Goal: Task Accomplishment & Management: Manage account settings

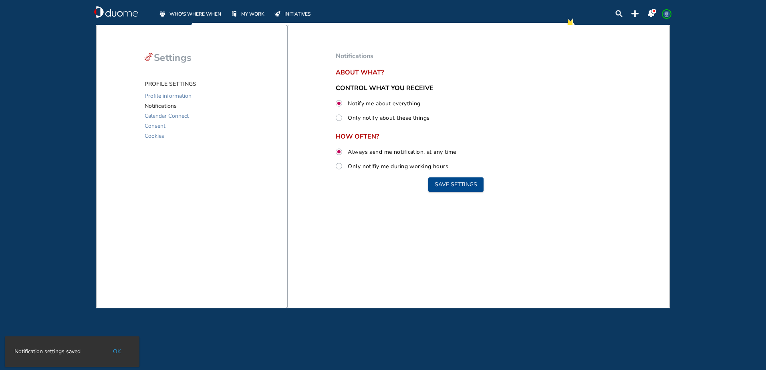
click at [207, 18] on header "WHO'S WHERE WHEN MY WORK INITIATIVES 0 LL" at bounding box center [383, 11] width 606 height 23
click at [208, 11] on span "WHO'S WHERE WHEN" at bounding box center [195, 14] width 52 height 8
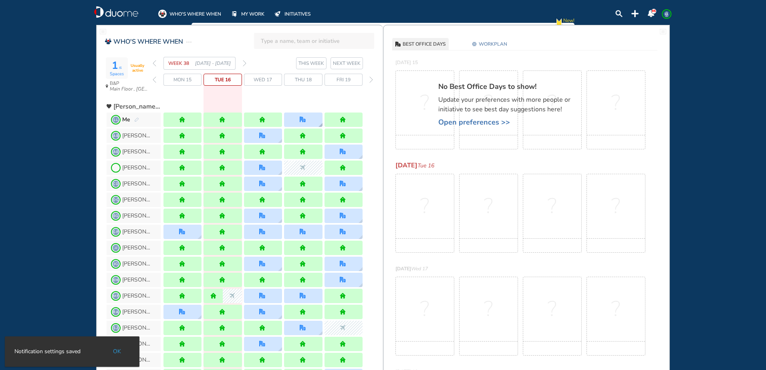
click at [301, 119] on img "office" at bounding box center [303, 120] width 6 height 6
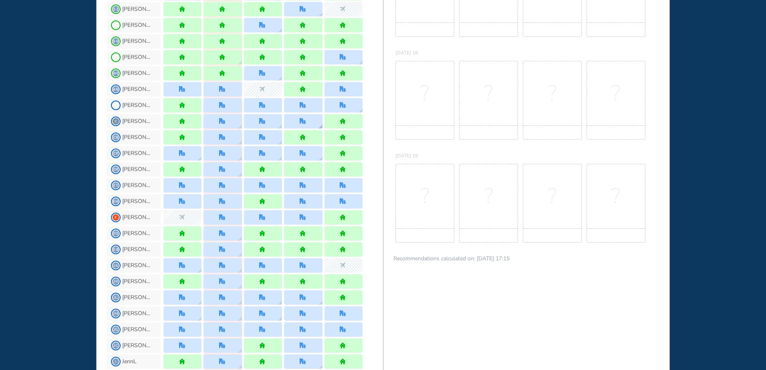
scroll to position [321, 0]
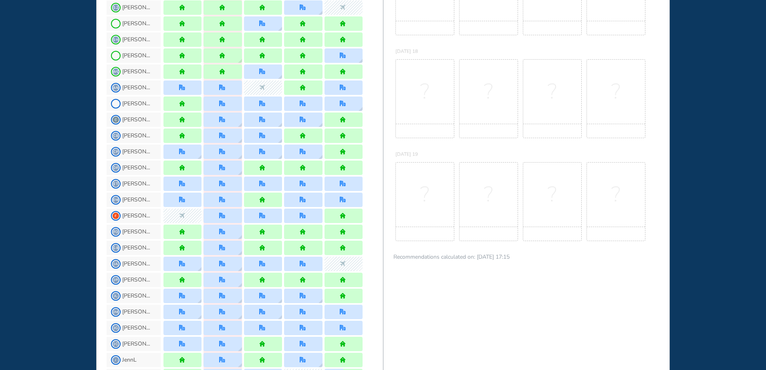
click at [301, 343] on img "office" at bounding box center [303, 344] width 6 height 6
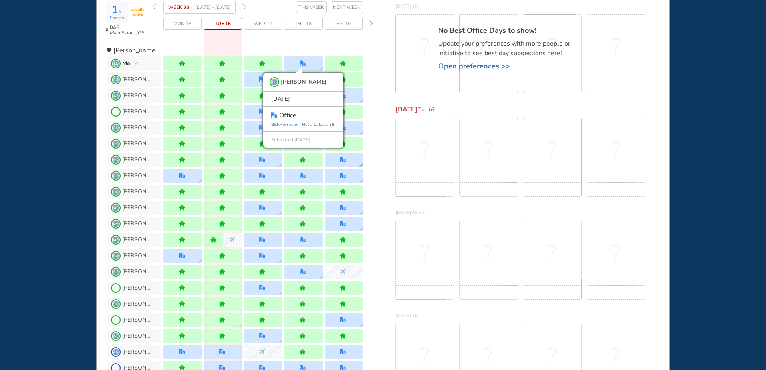
scroll to position [0, 0]
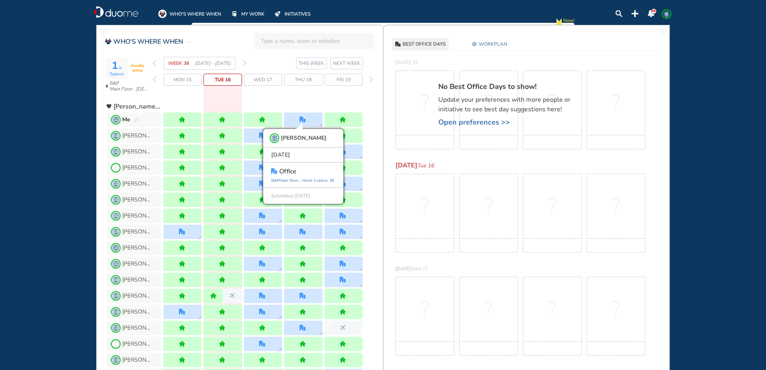
click at [245, 66] on img "forward week" at bounding box center [245, 63] width 4 height 6
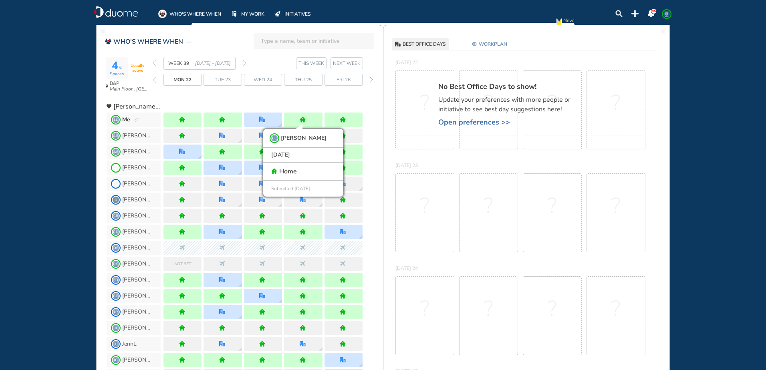
click at [245, 63] on img "forward week" at bounding box center [245, 63] width 4 height 6
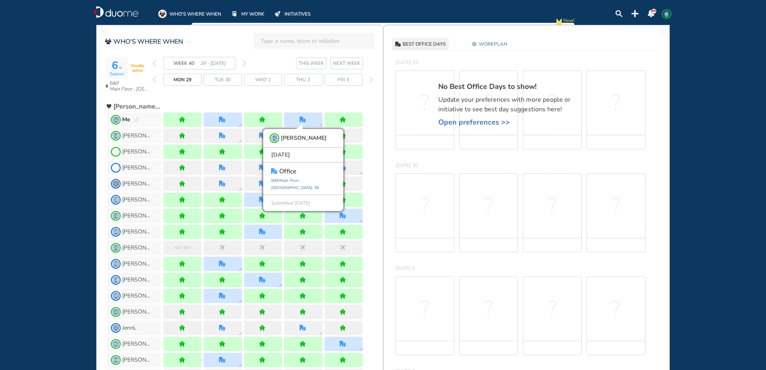
click at [154, 62] on img "back week" at bounding box center [155, 63] width 4 height 6
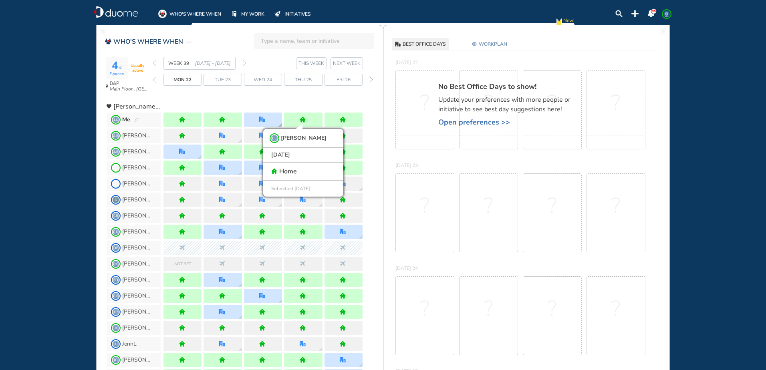
click at [281, 119] on div at bounding box center [263, 120] width 38 height 14
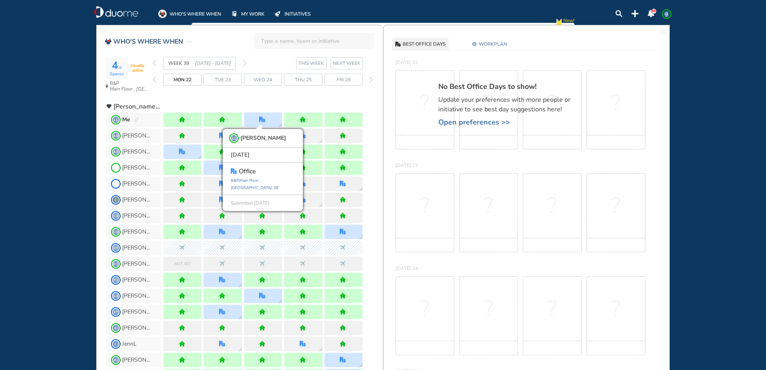
click at [371, 83] on div "forward day" at bounding box center [371, 80] width 8 height 12
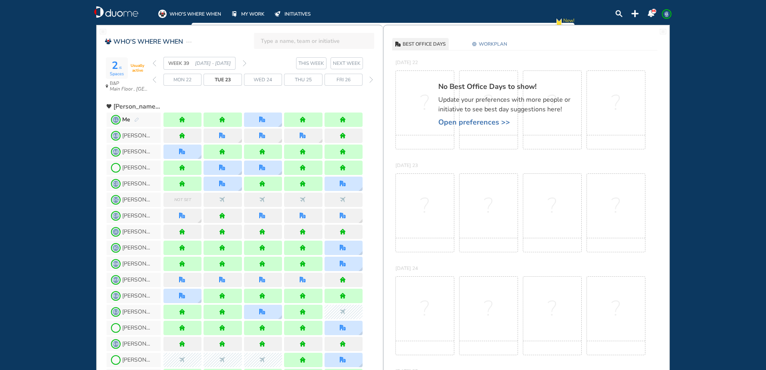
click at [371, 79] on img "forward day" at bounding box center [371, 80] width 4 height 6
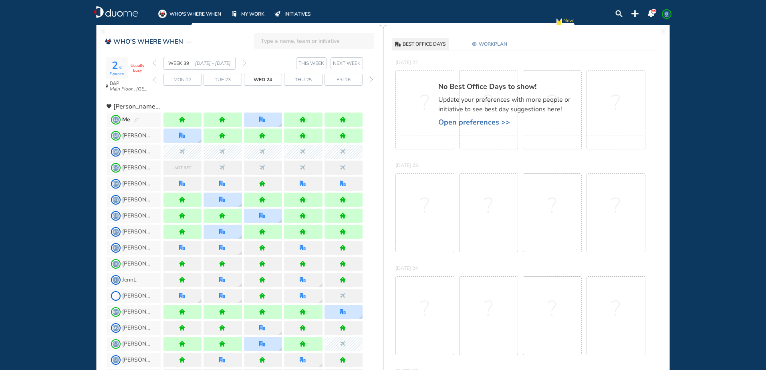
click at [371, 79] on img "forward day" at bounding box center [371, 80] width 4 height 6
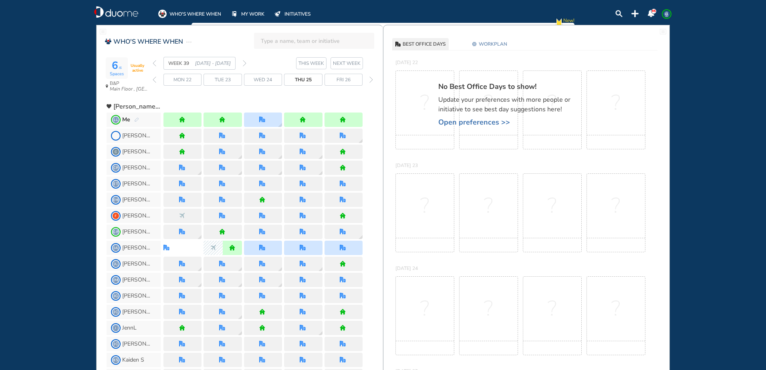
click at [244, 62] on img "forward week" at bounding box center [245, 63] width 4 height 6
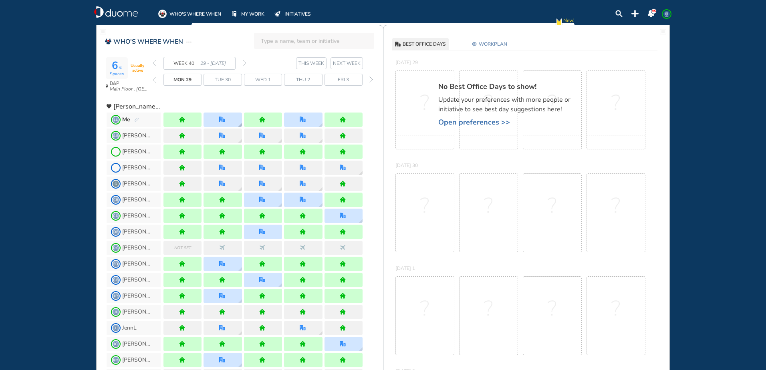
click at [228, 117] on div at bounding box center [223, 120] width 38 height 14
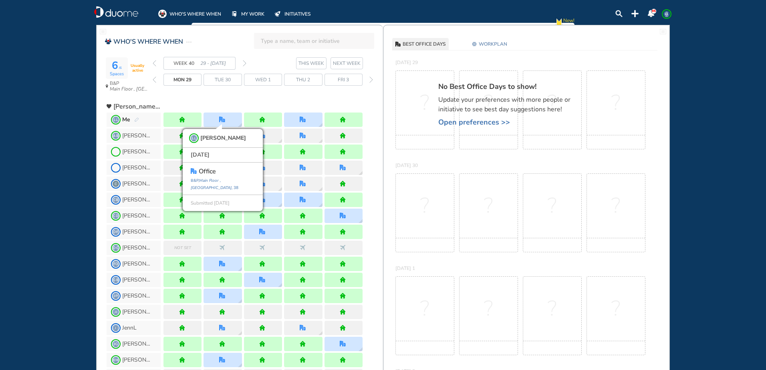
click at [485, 119] on span "Open preferences >>" at bounding box center [508, 122] width 140 height 8
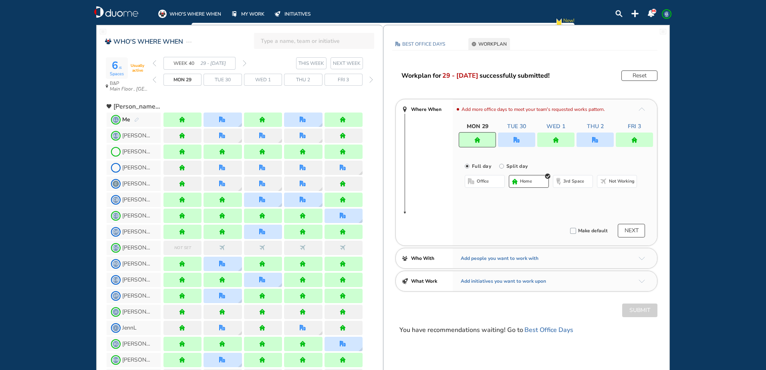
click at [524, 140] on div at bounding box center [516, 140] width 37 height 14
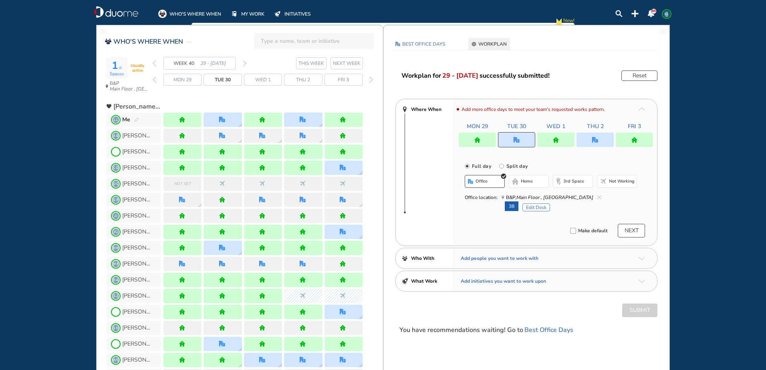
click at [597, 196] on img "cross-thin-blue" at bounding box center [599, 198] width 4 height 4
click at [536, 179] on button "home" at bounding box center [529, 181] width 40 height 13
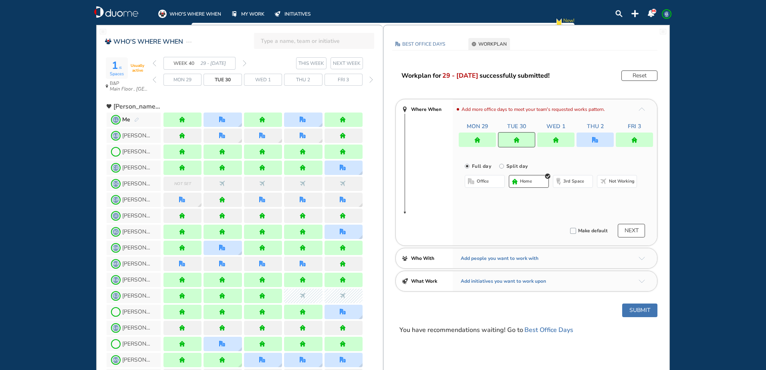
click at [630, 314] on button "Submit" at bounding box center [639, 311] width 35 height 14
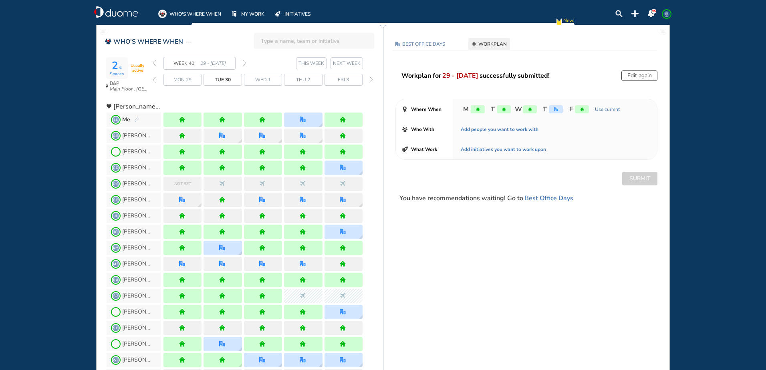
click at [244, 63] on img "forward week" at bounding box center [245, 63] width 4 height 6
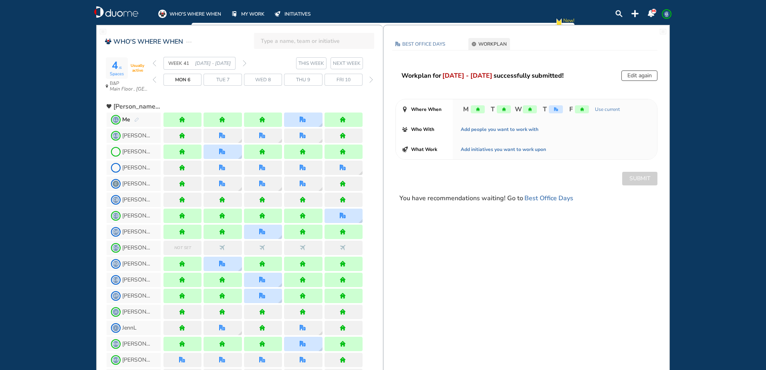
click at [244, 63] on img "forward week" at bounding box center [245, 63] width 4 height 6
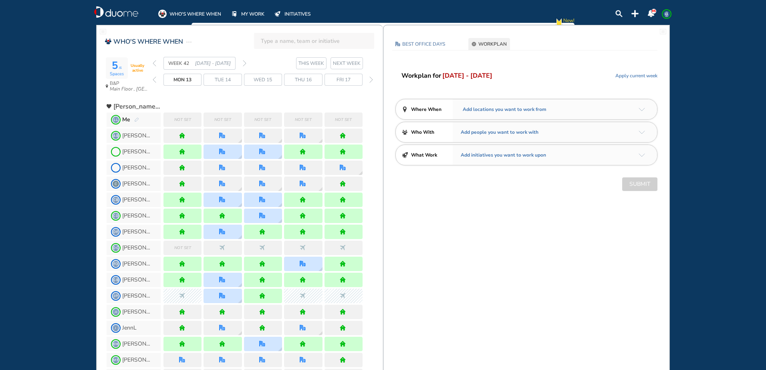
drag, startPoint x: 563, startPoint y: 113, endPoint x: 577, endPoint y: 113, distance: 13.6
click at [563, 113] on div "Add locations you want to work from" at bounding box center [555, 109] width 204 height 20
drag, startPoint x: 633, startPoint y: 107, endPoint x: 637, endPoint y: 109, distance: 4.9
click at [637, 109] on div "Add locations you want to work from" at bounding box center [555, 109] width 204 height 20
click at [640, 110] on img "arrow-down-a5b4c4" at bounding box center [642, 110] width 6 height 4
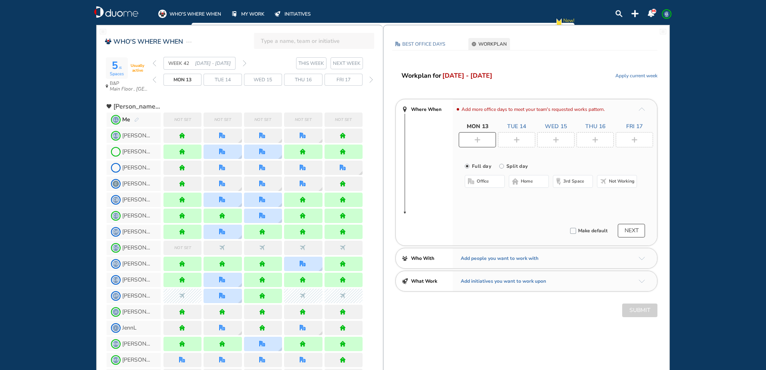
click at [524, 182] on span "home" at bounding box center [527, 181] width 12 height 6
click at [518, 128] on span "Tue 14" at bounding box center [516, 127] width 19 height 8
click at [520, 139] on div at bounding box center [516, 139] width 37 height 15
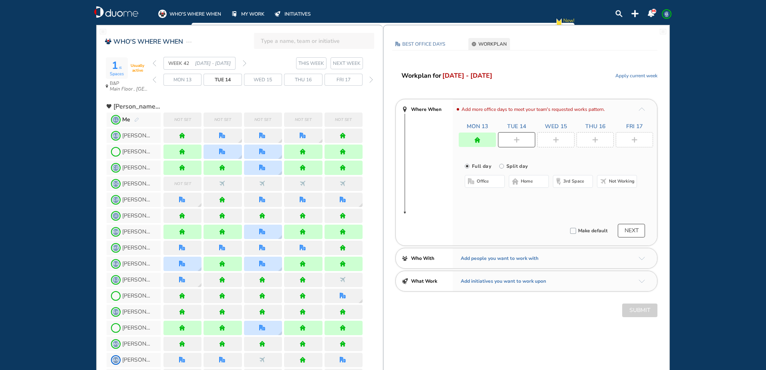
drag, startPoint x: 544, startPoint y: 183, endPoint x: 547, endPoint y: 162, distance: 21.1
click at [544, 182] on button "home" at bounding box center [529, 181] width 40 height 13
click at [550, 139] on div at bounding box center [555, 139] width 37 height 15
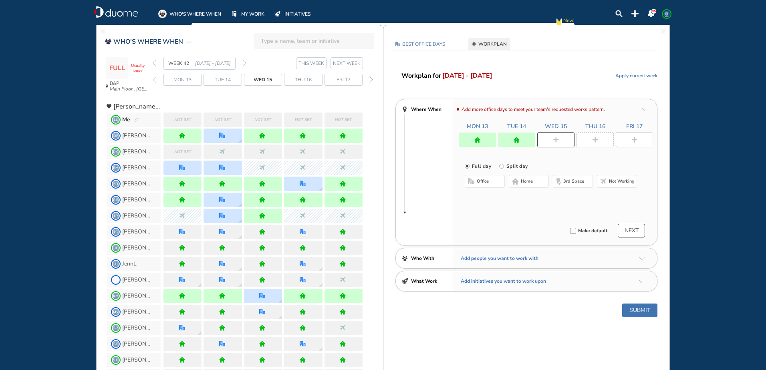
click at [535, 180] on button "home" at bounding box center [529, 181] width 40 height 13
click at [595, 139] on img "plus-rounded-bdbdbd" at bounding box center [595, 140] width 6 height 6
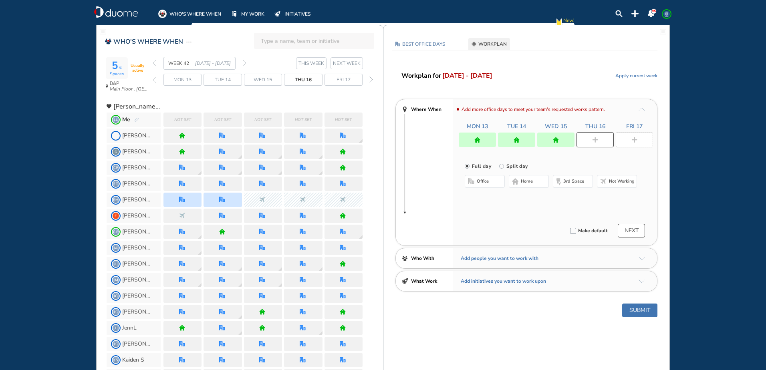
drag, startPoint x: 490, startPoint y: 178, endPoint x: 491, endPoint y: 182, distance: 4.1
click at [489, 178] on button "office" at bounding box center [485, 181] width 40 height 13
click at [532, 205] on button "Select a Desk" at bounding box center [523, 208] width 36 height 8
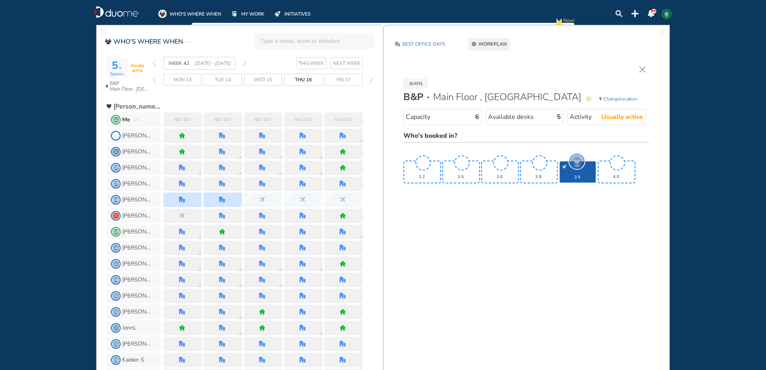
click at [539, 178] on span "38" at bounding box center [538, 177] width 33 height 5
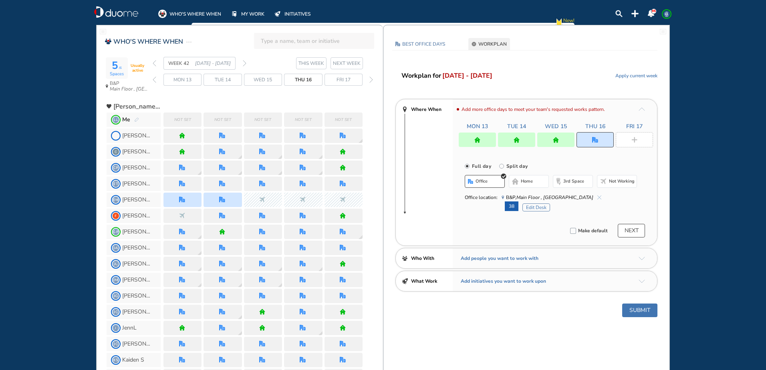
drag, startPoint x: 618, startPoint y: 140, endPoint x: 611, endPoint y: 144, distance: 8.1
click at [618, 140] on div at bounding box center [634, 139] width 37 height 15
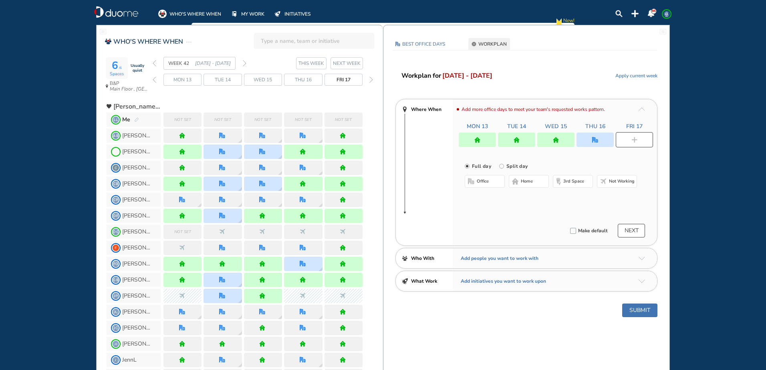
click at [537, 182] on button "home" at bounding box center [529, 181] width 40 height 13
click at [640, 307] on button "Submit" at bounding box center [639, 311] width 35 height 14
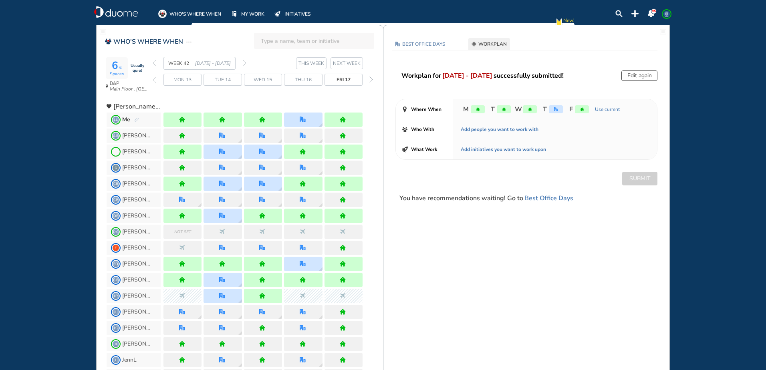
click at [190, 116] on div at bounding box center [182, 120] width 38 height 14
